Goal: Check status: Check status

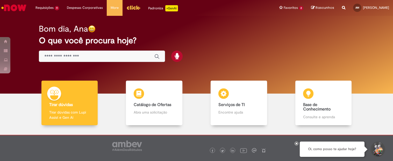
click at [0, 0] on li "Solicitação de Limite e Prazo Rota 22h atrás 22 horas atrás R13451432" at bounding box center [0, 0] width 0 height 0
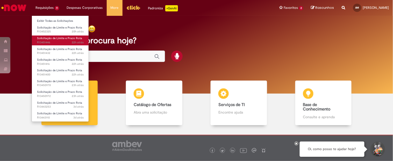
click at [64, 38] on span "Solicitação de Limite e Prazo Rota" at bounding box center [59, 38] width 45 height 4
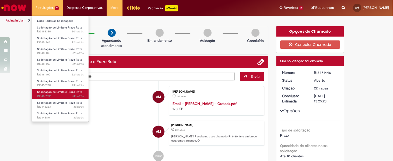
click at [69, 93] on span "Solicitação de Limite e Prazo Rota" at bounding box center [59, 92] width 45 height 4
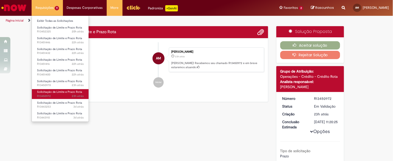
click at [48, 90] on span "Solicitação de Limite e Prazo Rota" at bounding box center [59, 92] width 45 height 4
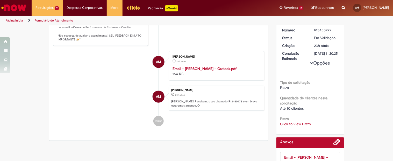
scroll to position [98, 0]
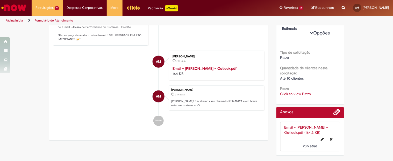
click at [301, 129] on li "Email – [PERSON_NAME] – Outlook.pdf (164.3 KB) 23h atrás 23 horas atrás" at bounding box center [310, 137] width 60 height 30
click at [292, 96] on link "Click to view Prazo" at bounding box center [295, 93] width 31 height 5
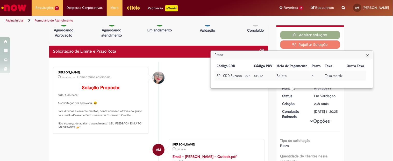
scroll to position [0, 0]
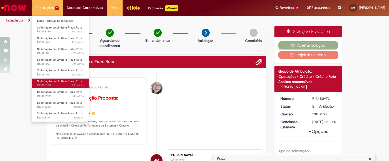
click at [62, 82] on span "Solicitação de Limite e Prazo Rota" at bounding box center [59, 81] width 45 height 4
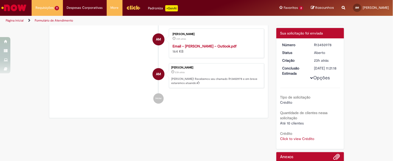
scroll to position [58, 0]
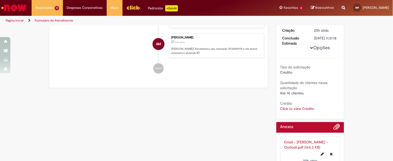
click at [289, 143] on li "Email – [PERSON_NAME] – Outlook.pdf (164.3 KB) 23h atrás 23 horas atrás" at bounding box center [310, 151] width 60 height 30
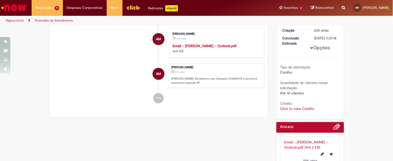
click at [289, 111] on link "Click to view Crédito" at bounding box center [297, 108] width 34 height 5
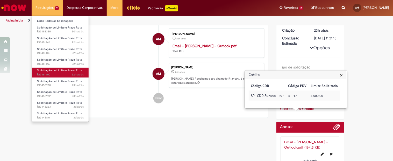
click at [68, 68] on span "Solicitação de Limite e Prazo Rota" at bounding box center [59, 70] width 45 height 4
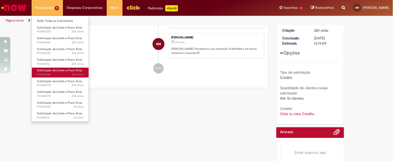
scroll to position [0, 0]
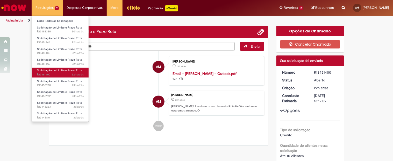
click at [55, 71] on span "Solicitação de Limite e Prazo Rota" at bounding box center [59, 70] width 45 height 4
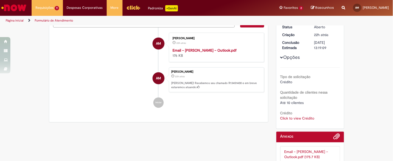
scroll to position [80, 0]
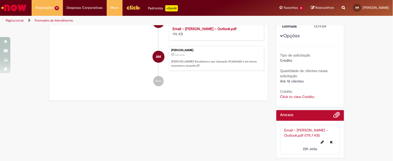
click at [292, 94] on link "Click to view Crédito" at bounding box center [297, 96] width 34 height 5
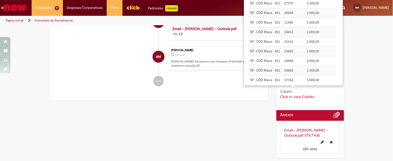
scroll to position [6, 0]
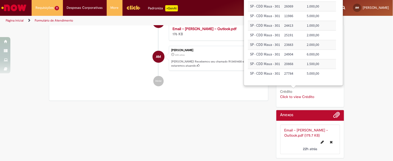
click at [200, 78] on li "Iniciar" at bounding box center [158, 81] width 211 height 10
click at [220, 61] on p "[PERSON_NAME]! Recebemos seu chamado R13451400 e em breve estaremos atuando." at bounding box center [216, 64] width 90 height 8
copy p "R13451400"
